Goal: Task Accomplishment & Management: Use online tool/utility

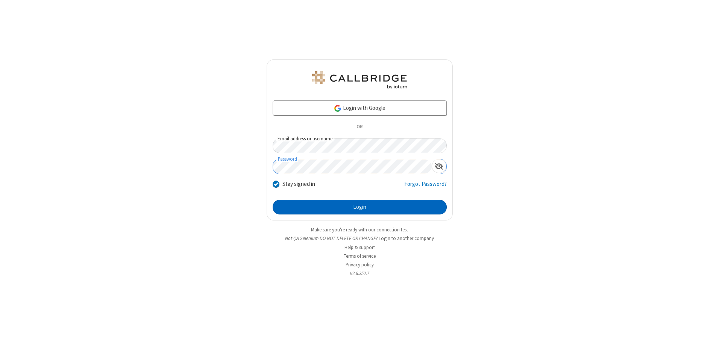
click at [359, 207] on button "Login" at bounding box center [360, 207] width 174 height 15
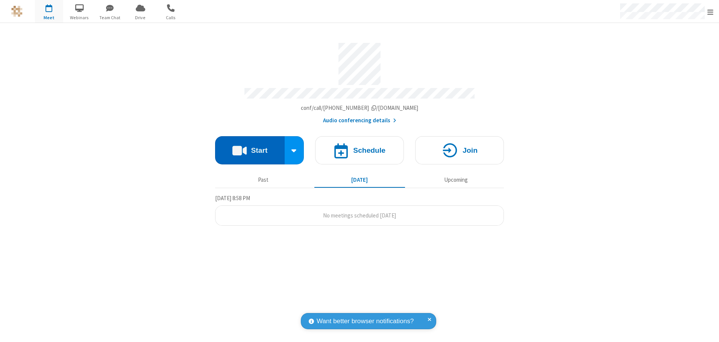
click at [250, 147] on button "Start" at bounding box center [250, 150] width 70 height 28
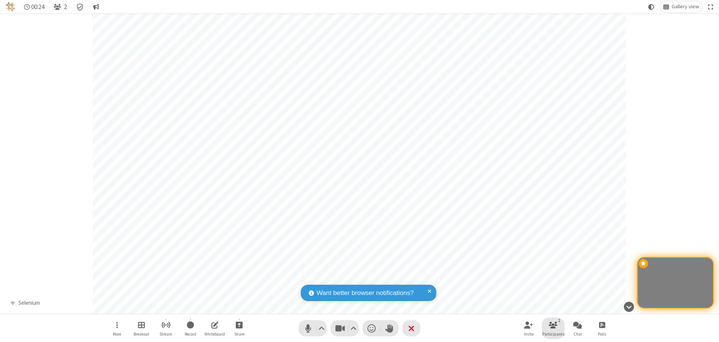
click at [553, 334] on span "Participants" at bounding box center [553, 334] width 22 height 5
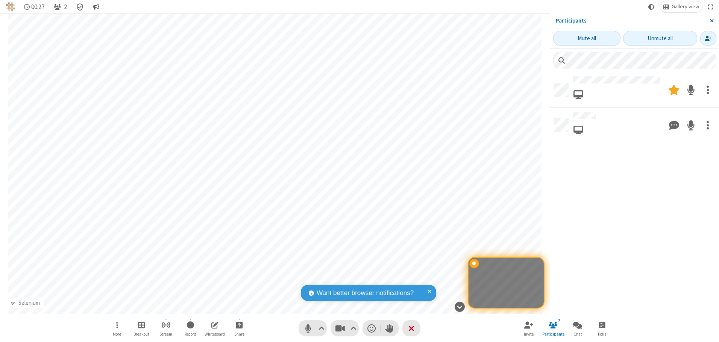
click at [711, 21] on span "Close sidebar" at bounding box center [712, 21] width 4 height 6
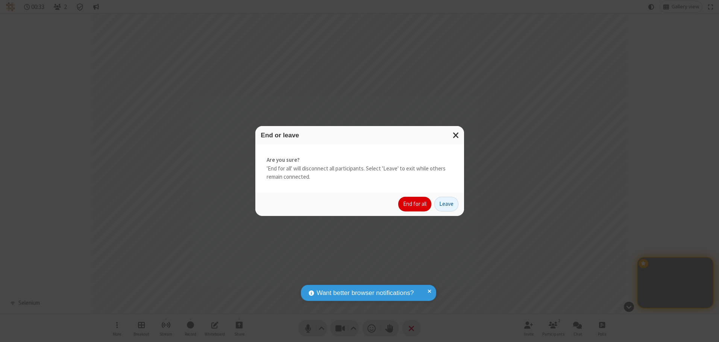
click at [415, 204] on button "End for all" at bounding box center [414, 204] width 33 height 15
